Goal: Feedback & Contribution: Contribute content

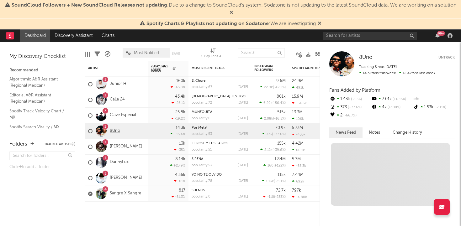
click at [113, 130] on link "8Uno" at bounding box center [115, 130] width 10 height 5
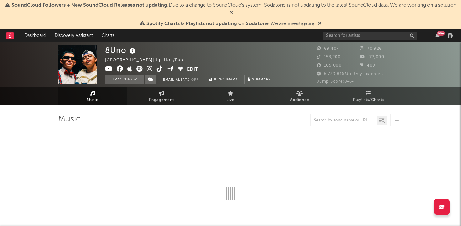
select select "6m"
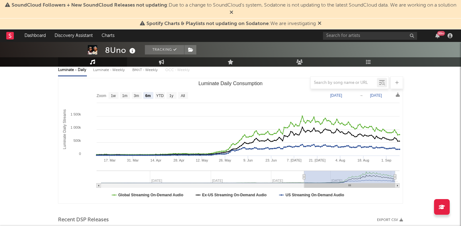
scroll to position [75, 0]
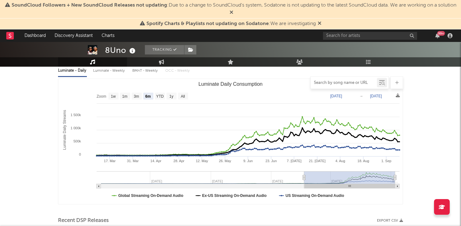
click at [350, 83] on input "text" at bounding box center [343, 83] width 66 height 5
type input "PELOTERO A LA BOLA"
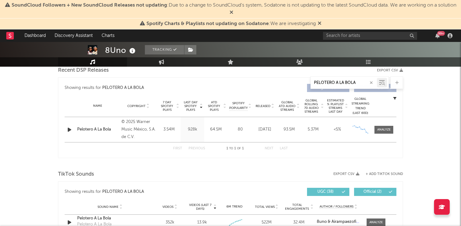
scroll to position [234, 0]
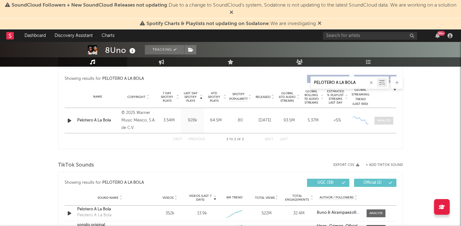
click at [383, 120] on div at bounding box center [383, 120] width 13 height 5
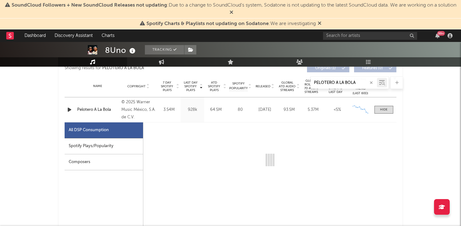
select select "1w"
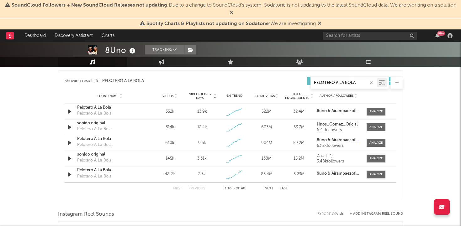
scroll to position [635, 0]
click at [379, 110] on div at bounding box center [375, 111] width 13 height 5
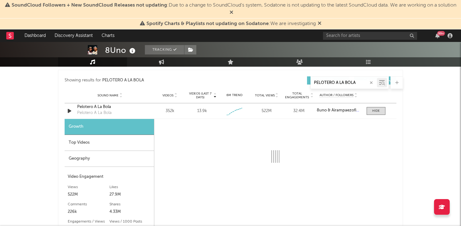
select select "1w"
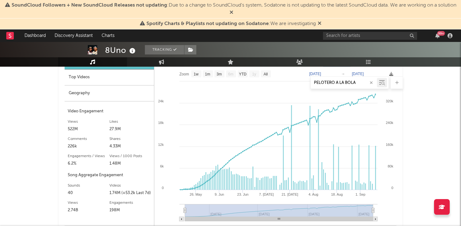
scroll to position [700, 0]
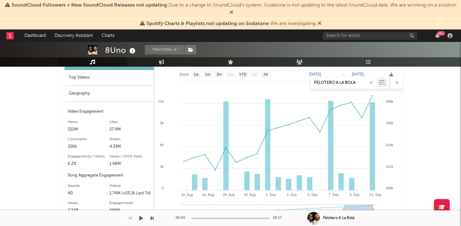
drag, startPoint x: 185, startPoint y: 210, endPoint x: 322, endPoint y: 211, distance: 136.6
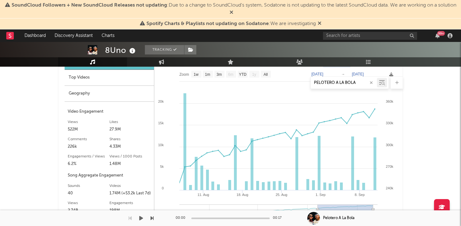
drag, startPoint x: 343, startPoint y: 211, endPoint x: 318, endPoint y: 211, distance: 25.1
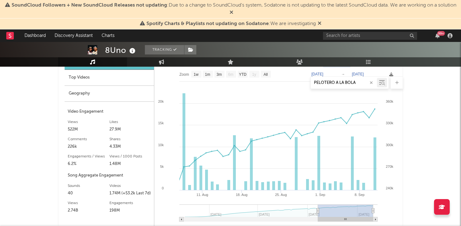
type input "[DATE]"
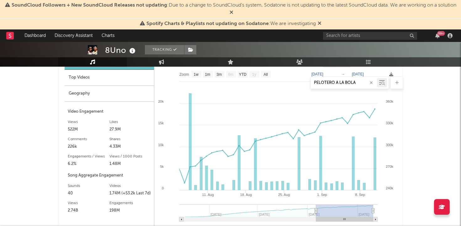
click at [316, 210] on icon at bounding box center [316, 211] width 3 height 5
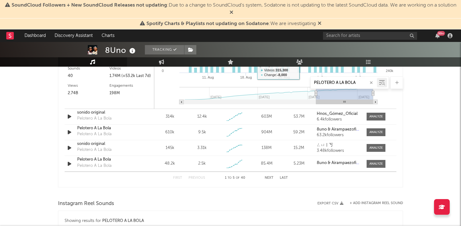
scroll to position [820, 0]
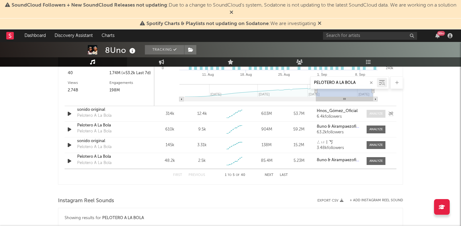
click at [376, 115] on div at bounding box center [375, 114] width 13 height 5
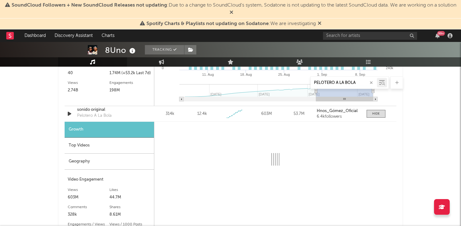
select select "1w"
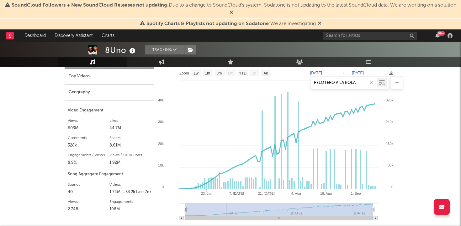
scroll to position [893, 0]
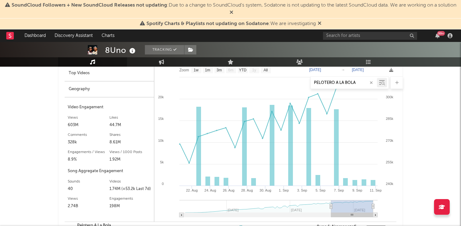
type input "[DATE]"
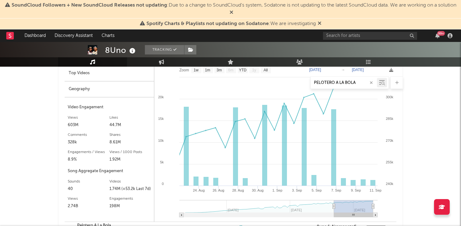
drag, startPoint x: 184, startPoint y: 206, endPoint x: 334, endPoint y: 201, distance: 150.2
click at [334, 201] on g at bounding box center [278, 208] width 198 height 17
click at [334, 154] on rect at bounding box center [333, 147] width 5 height 77
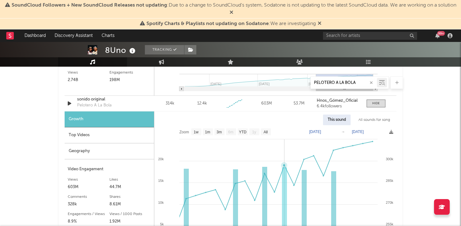
scroll to position [830, 0]
click at [68, 107] on icon "button" at bounding box center [69, 104] width 7 height 8
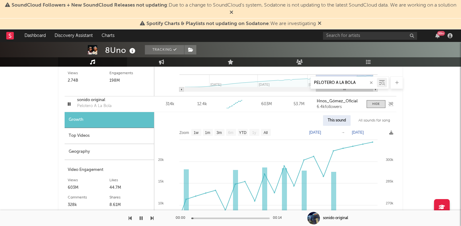
click at [70, 104] on icon "button" at bounding box center [69, 104] width 6 height 8
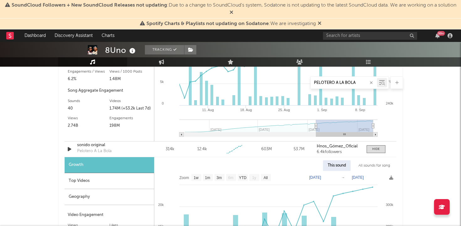
scroll to position [766, 0]
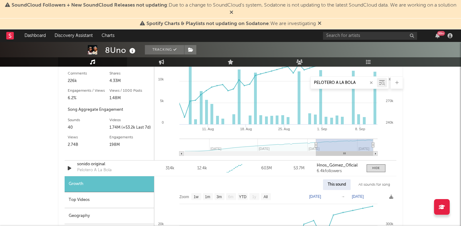
click at [233, 11] on icon at bounding box center [231, 12] width 4 height 5
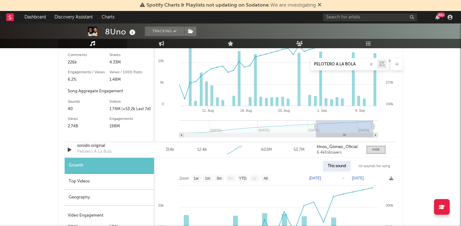
click at [320, 3] on icon at bounding box center [319, 4] width 4 height 5
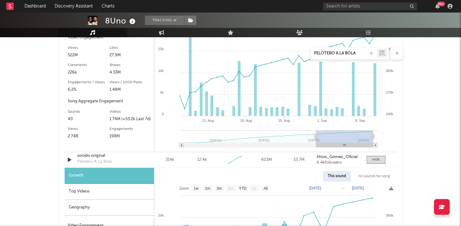
scroll to position [746, 0]
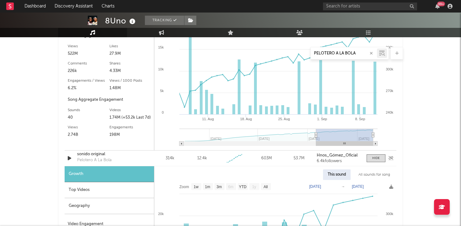
click at [69, 159] on icon "button" at bounding box center [69, 158] width 7 height 8
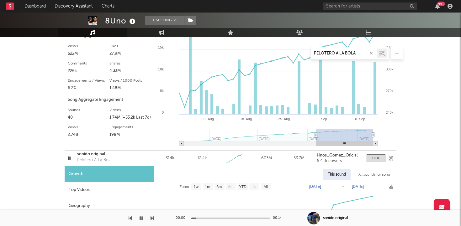
click at [69, 158] on icon "button" at bounding box center [69, 158] width 6 height 8
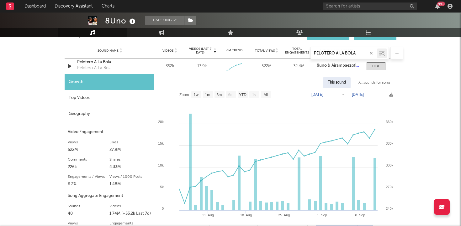
scroll to position [605, 0]
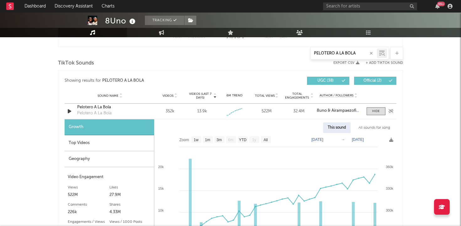
click at [70, 112] on icon "button" at bounding box center [69, 111] width 7 height 8
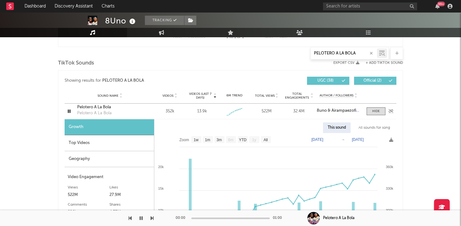
click at [70, 112] on icon "button" at bounding box center [69, 111] width 6 height 8
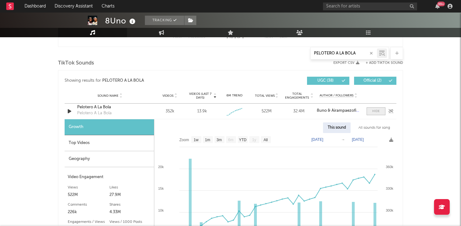
click at [377, 108] on span at bounding box center [375, 111] width 19 height 8
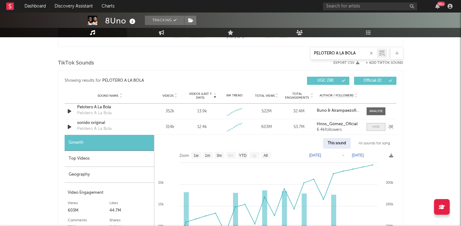
click at [376, 128] on div at bounding box center [376, 127] width 8 height 5
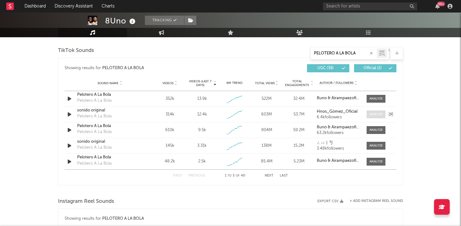
scroll to position [618, 0]
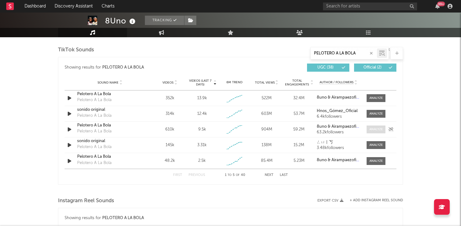
click at [377, 130] on div at bounding box center [375, 129] width 13 height 5
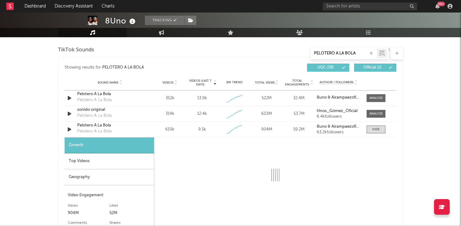
select select "1w"
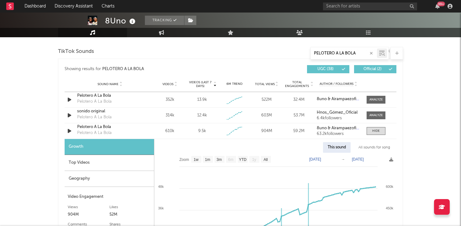
scroll to position [617, 0]
click at [372, 100] on div at bounding box center [375, 99] width 13 height 5
select select "1w"
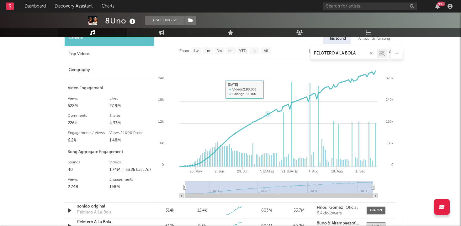
scroll to position [695, 0]
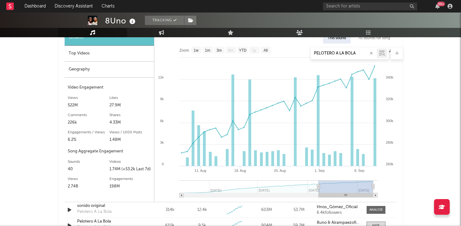
drag, startPoint x: 185, startPoint y: 186, endPoint x: 318, endPoint y: 187, distance: 133.8
click at [318, 187] on icon at bounding box center [318, 187] width 3 height 5
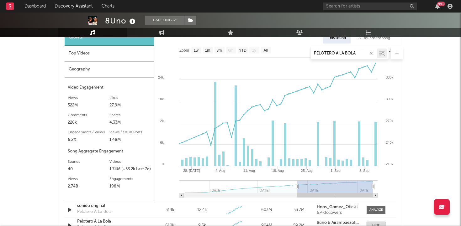
type input "[DATE]"
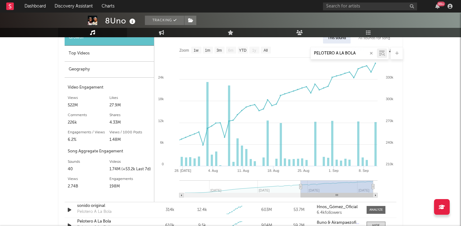
drag, startPoint x: 319, startPoint y: 186, endPoint x: 300, endPoint y: 193, distance: 19.9
click at [300, 193] on icon "Created with Highcharts 10.3.3 [DATE]. Aug [DATE]. [DATE]. Sep [DATE]. [DATE] […" at bounding box center [275, 123] width 242 height 159
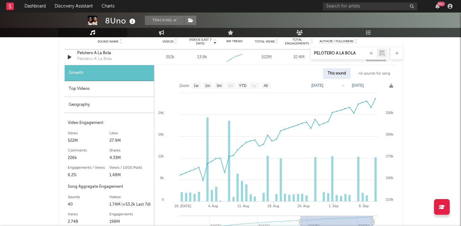
scroll to position [656, 0]
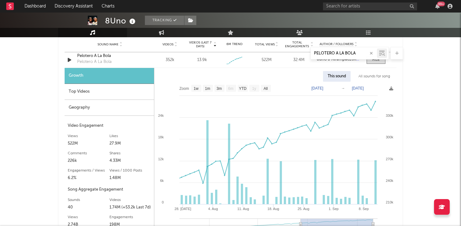
click at [69, 59] on div "PELOTERO A LA BOLA" at bounding box center [230, 53] width 345 height 13
click at [69, 60] on icon "button" at bounding box center [69, 60] width 7 height 8
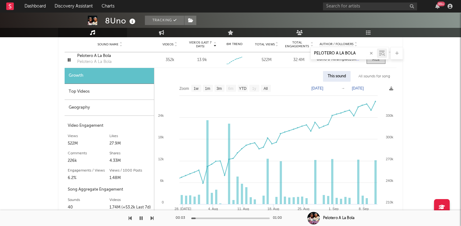
click at [129, 91] on div "Top Videos" at bounding box center [109, 92] width 89 height 16
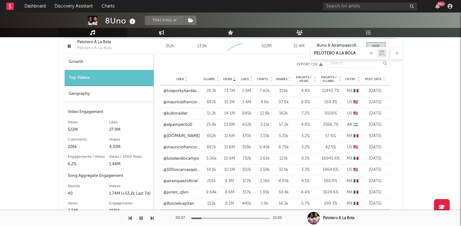
scroll to position [662, 0]
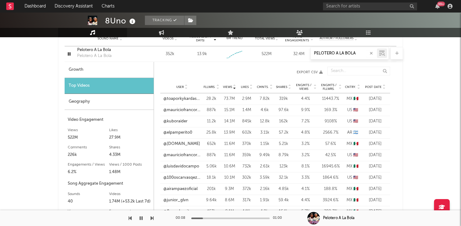
click at [381, 86] on span "Post Date" at bounding box center [373, 87] width 17 height 4
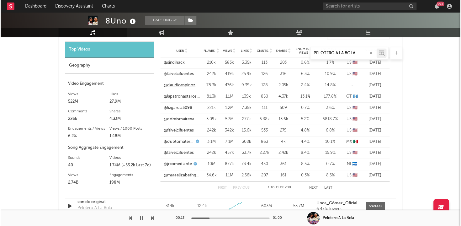
scroll to position [700, 0]
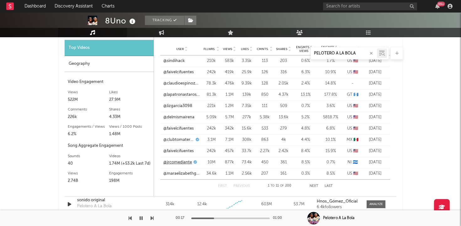
click at [184, 162] on link "@jrcomediante" at bounding box center [177, 162] width 29 height 6
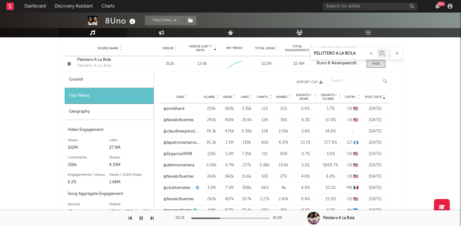
scroll to position [648, 0]
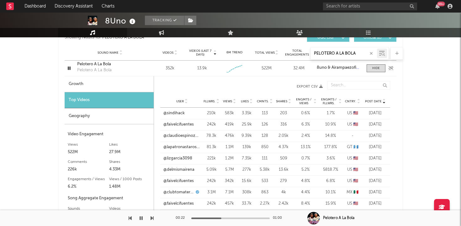
click at [70, 68] on icon "button" at bounding box center [69, 68] width 6 height 8
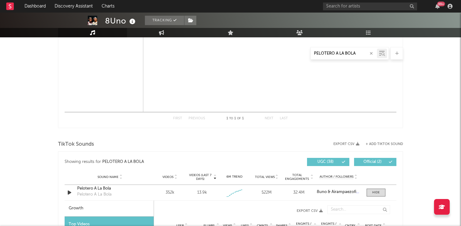
scroll to position [523, 0]
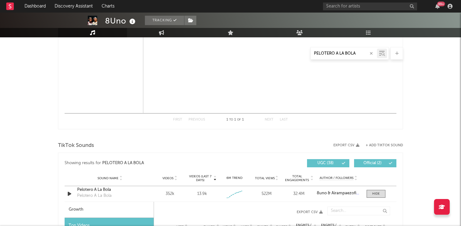
click at [374, 142] on div "TikTok Sounds" at bounding box center [230, 145] width 345 height 11
click at [369, 145] on button "+ Add TikTok Sound" at bounding box center [383, 144] width 37 height 3
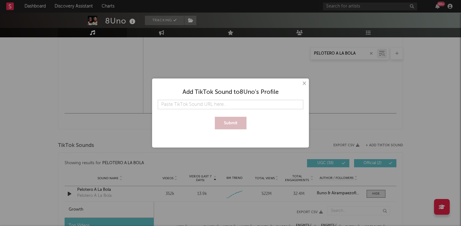
click at [223, 104] on input "text" at bounding box center [230, 104] width 145 height 9
type input "[URL][DOMAIN_NAME]"
click at [228, 121] on button "Submit" at bounding box center [231, 123] width 32 height 13
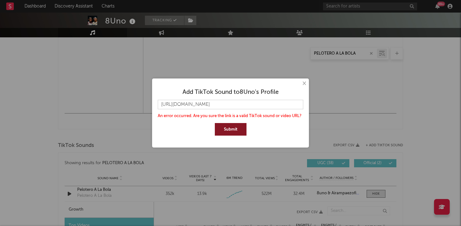
click at [303, 82] on button "×" at bounding box center [303, 83] width 7 height 7
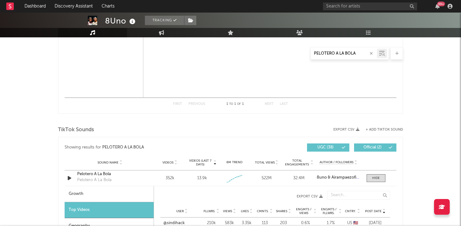
scroll to position [542, 0]
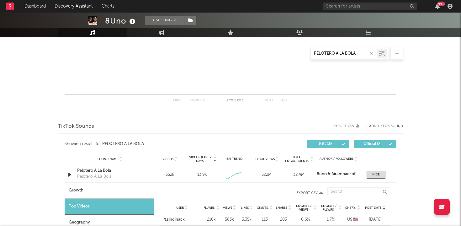
click at [371, 127] on button "+ Add TikTok Sound" at bounding box center [383, 125] width 37 height 3
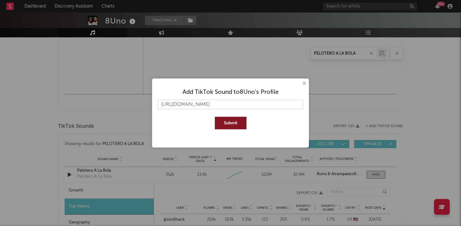
scroll to position [0, 105]
type input "[URL][DOMAIN_NAME]"
click at [232, 122] on button "Submit" at bounding box center [231, 123] width 32 height 13
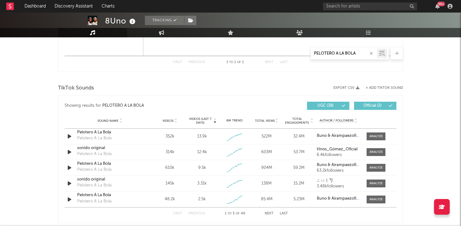
scroll to position [578, 0]
